Goal: Information Seeking & Learning: Check status

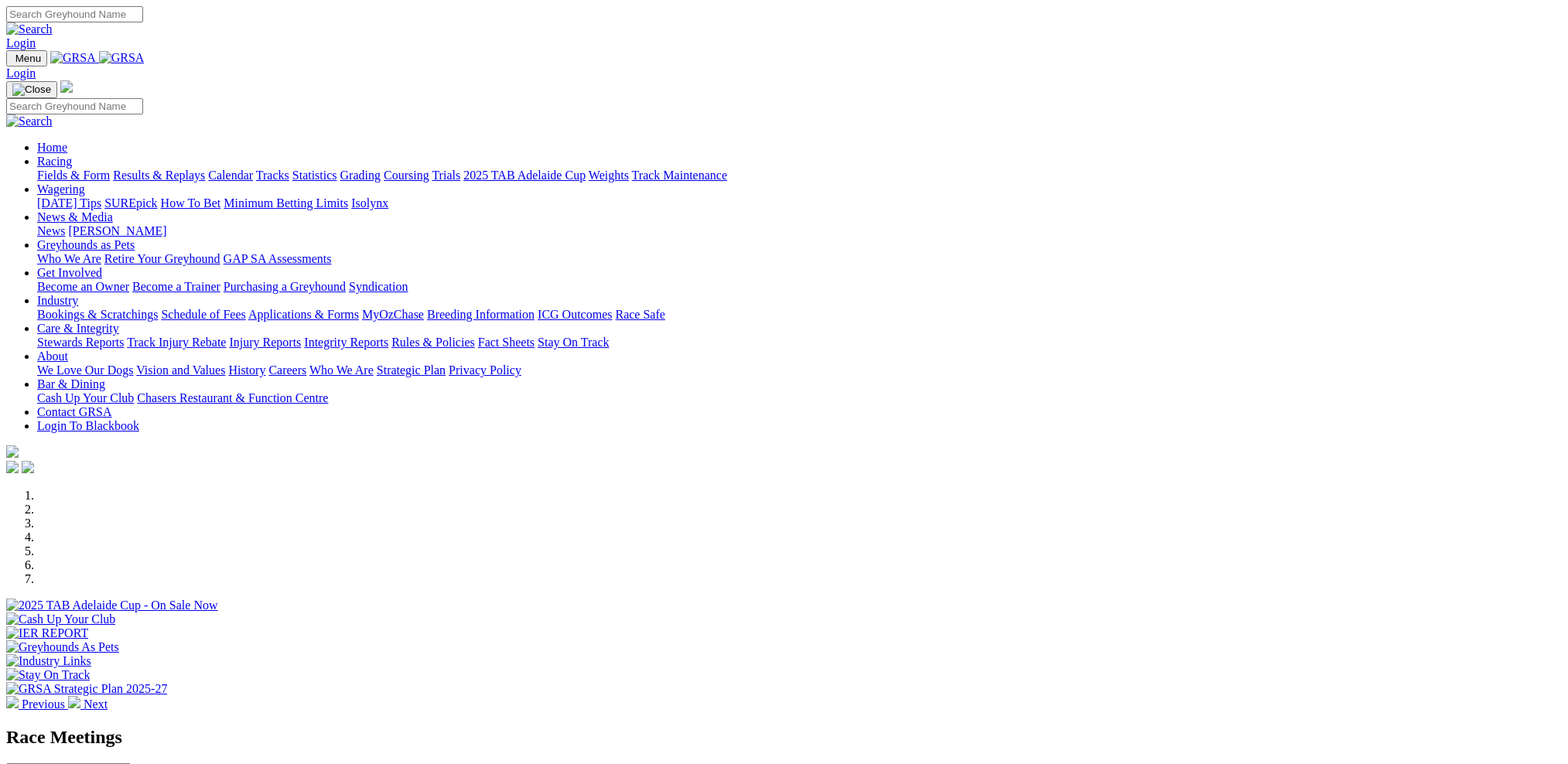
click at [205, 169] on link "Results & Replays" at bounding box center [159, 175] width 92 height 13
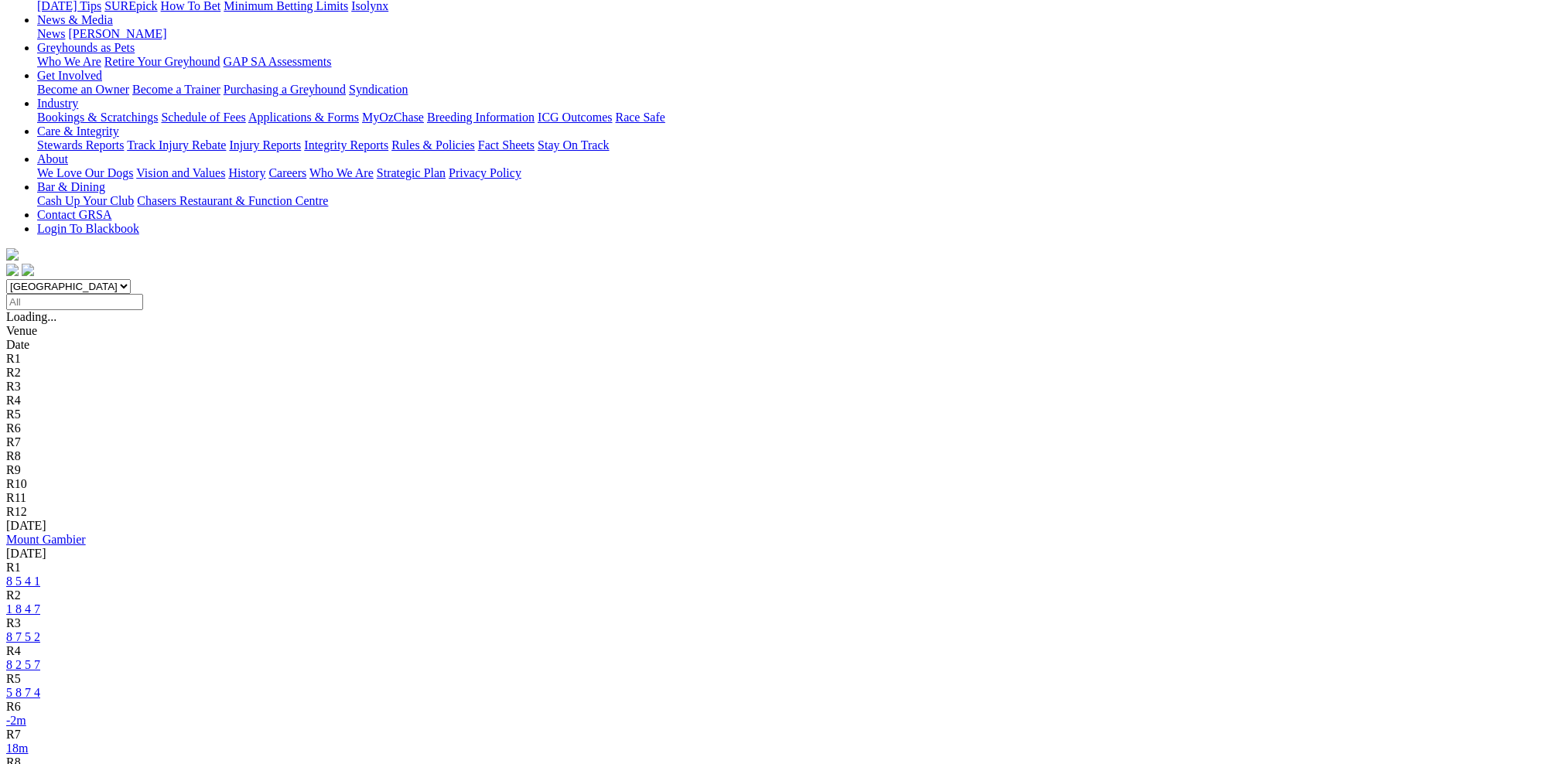
scroll to position [257, 0]
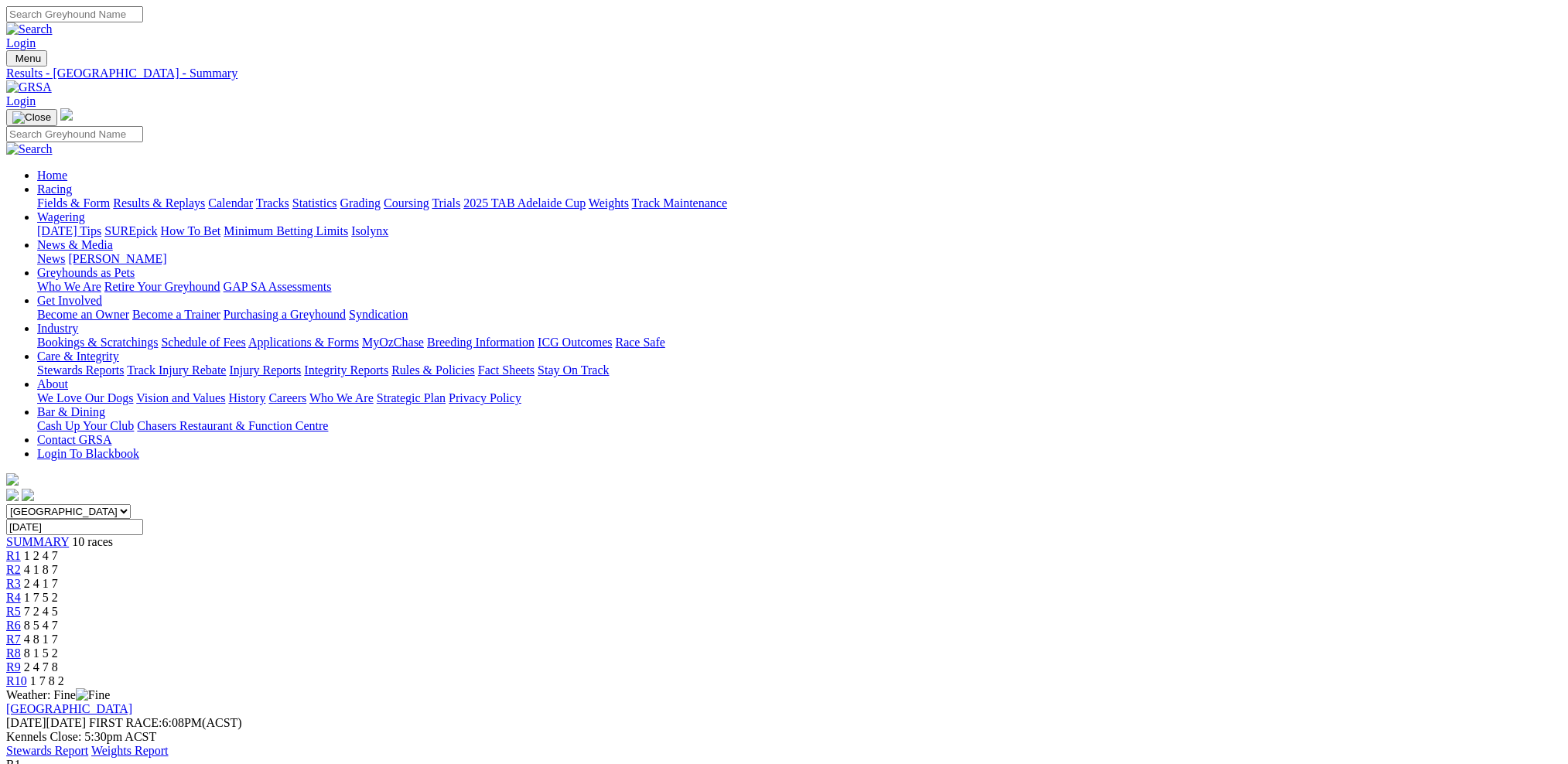
click at [205, 196] on link "Results & Replays" at bounding box center [159, 202] width 92 height 13
